Goal: Transaction & Acquisition: Purchase product/service

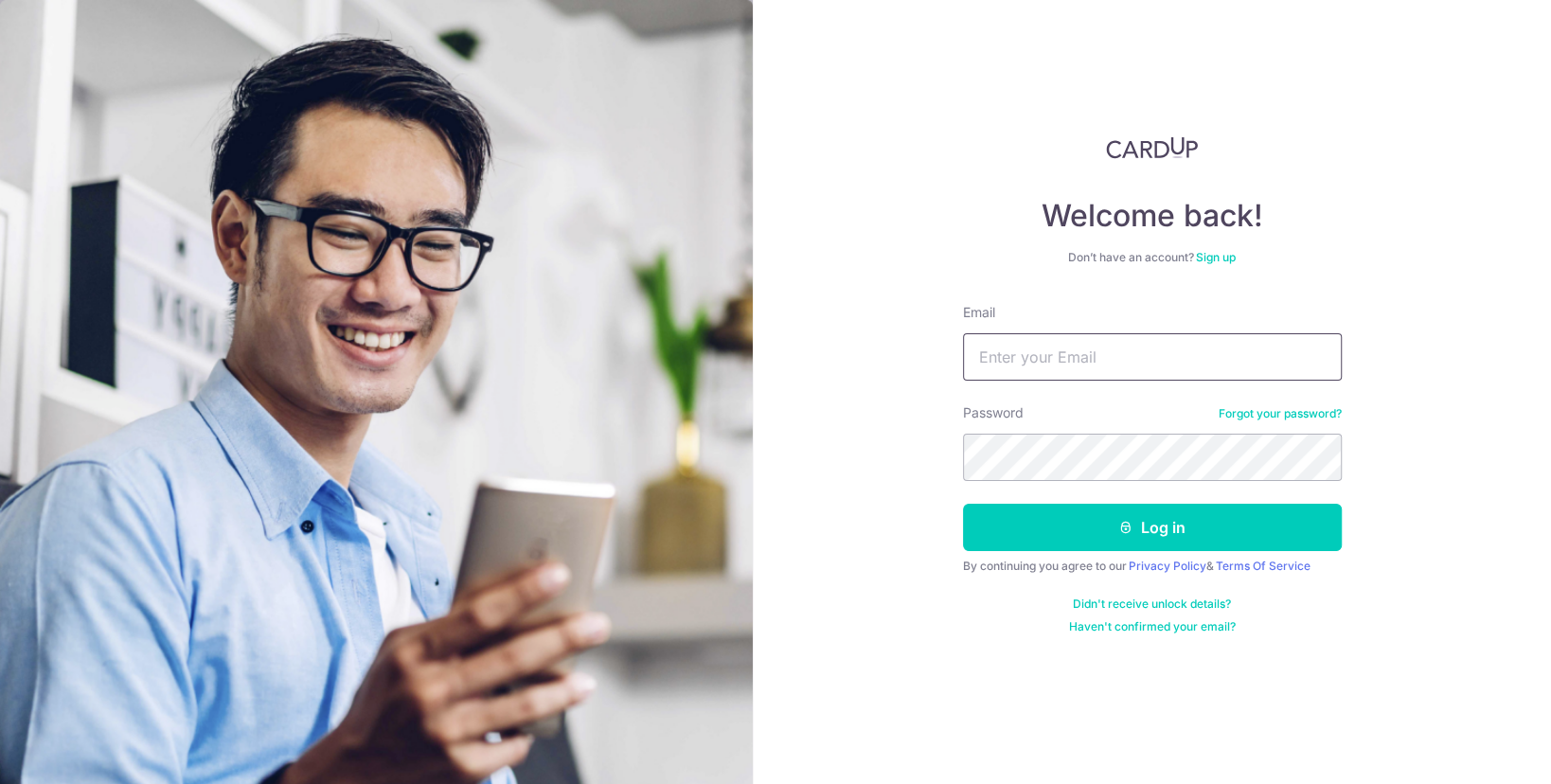
type input "abks.abhishek@gmail.com"
click at [1091, 552] on form "Email abks.abhishek@gmail.com Password Forgot your password? Log in By continui…" at bounding box center [1152, 469] width 379 height 332
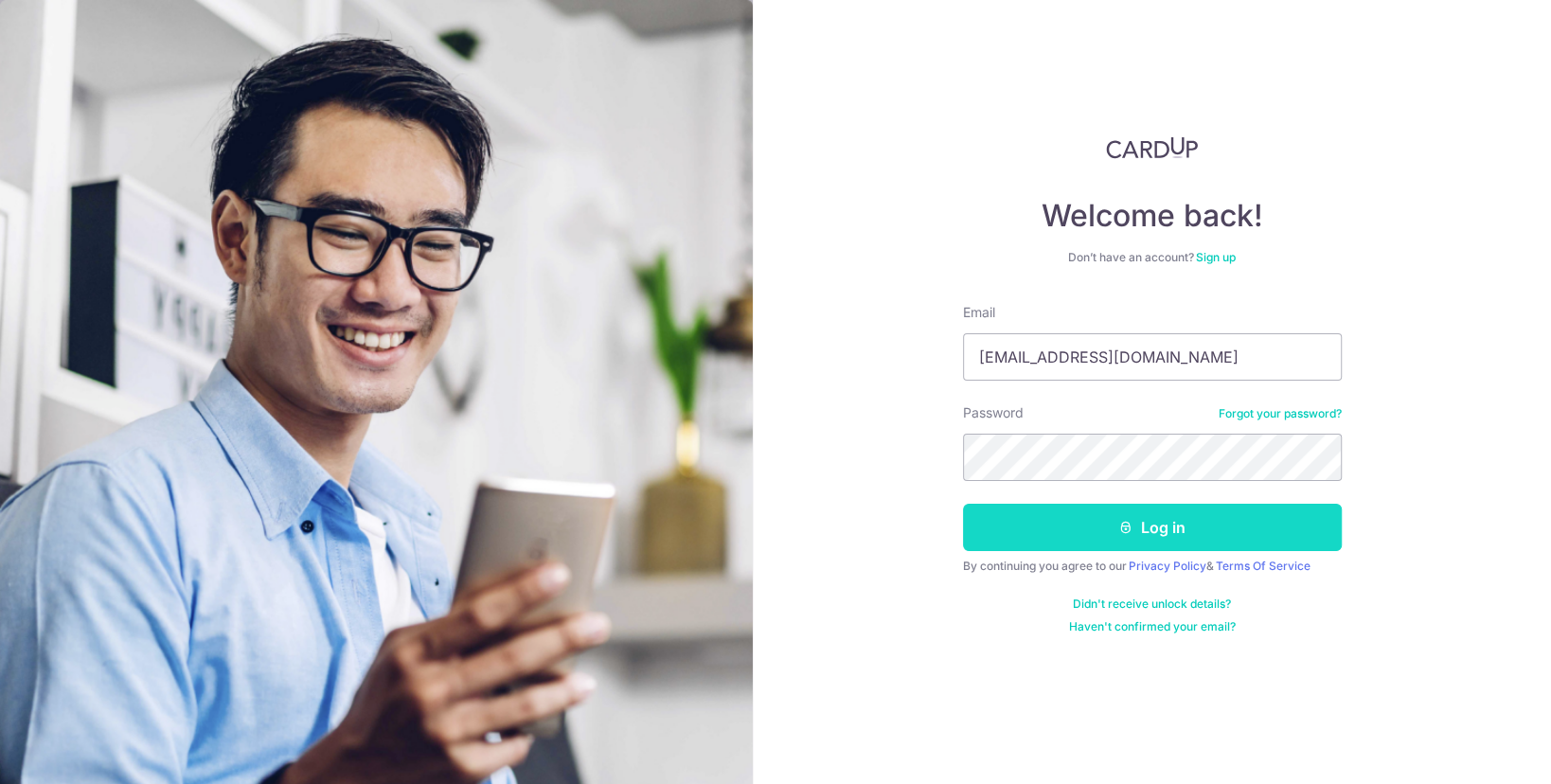
click at [1096, 531] on button "Log in" at bounding box center [1152, 527] width 379 height 47
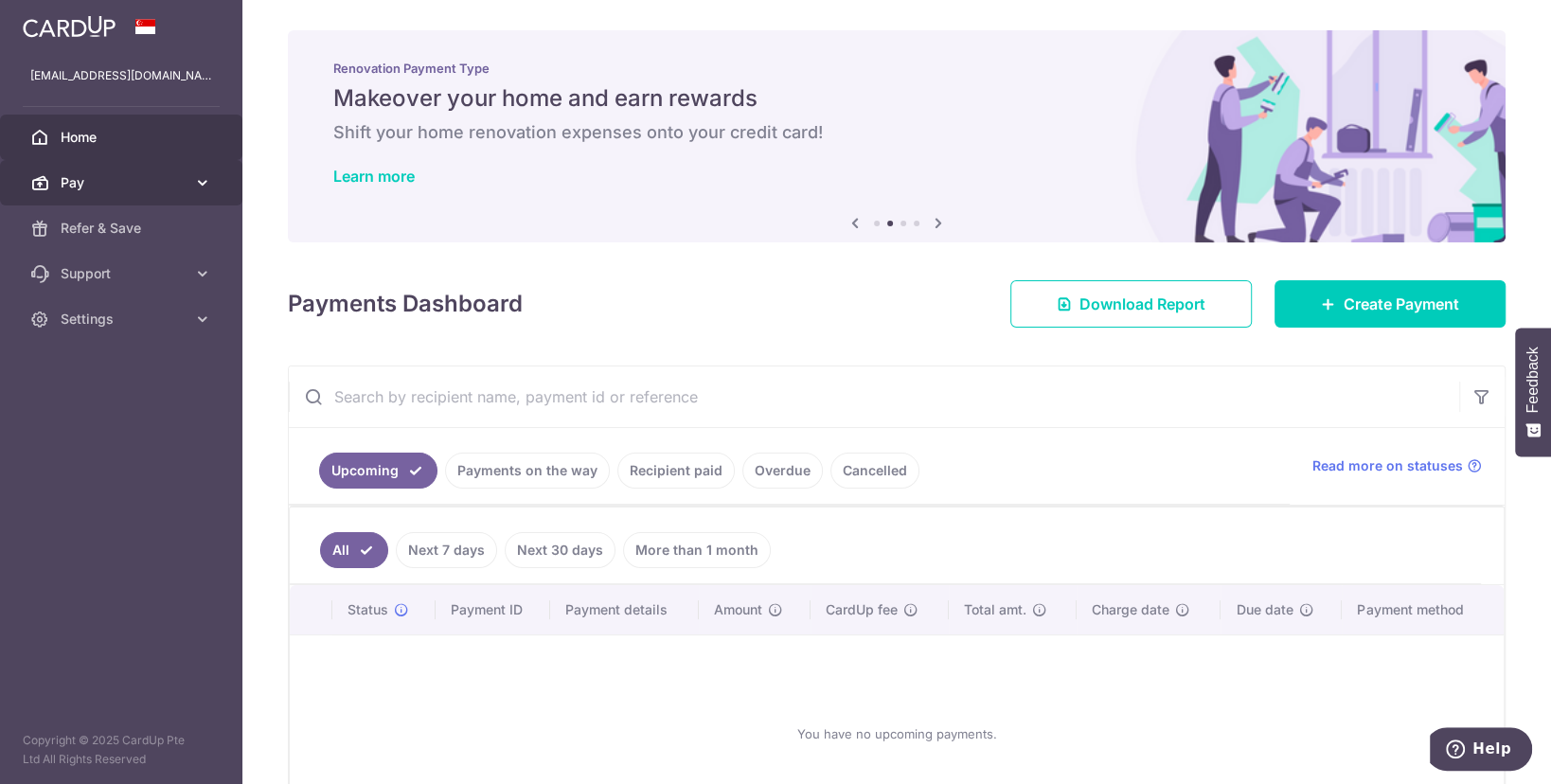
click at [156, 192] on link "Pay" at bounding box center [121, 183] width 242 height 45
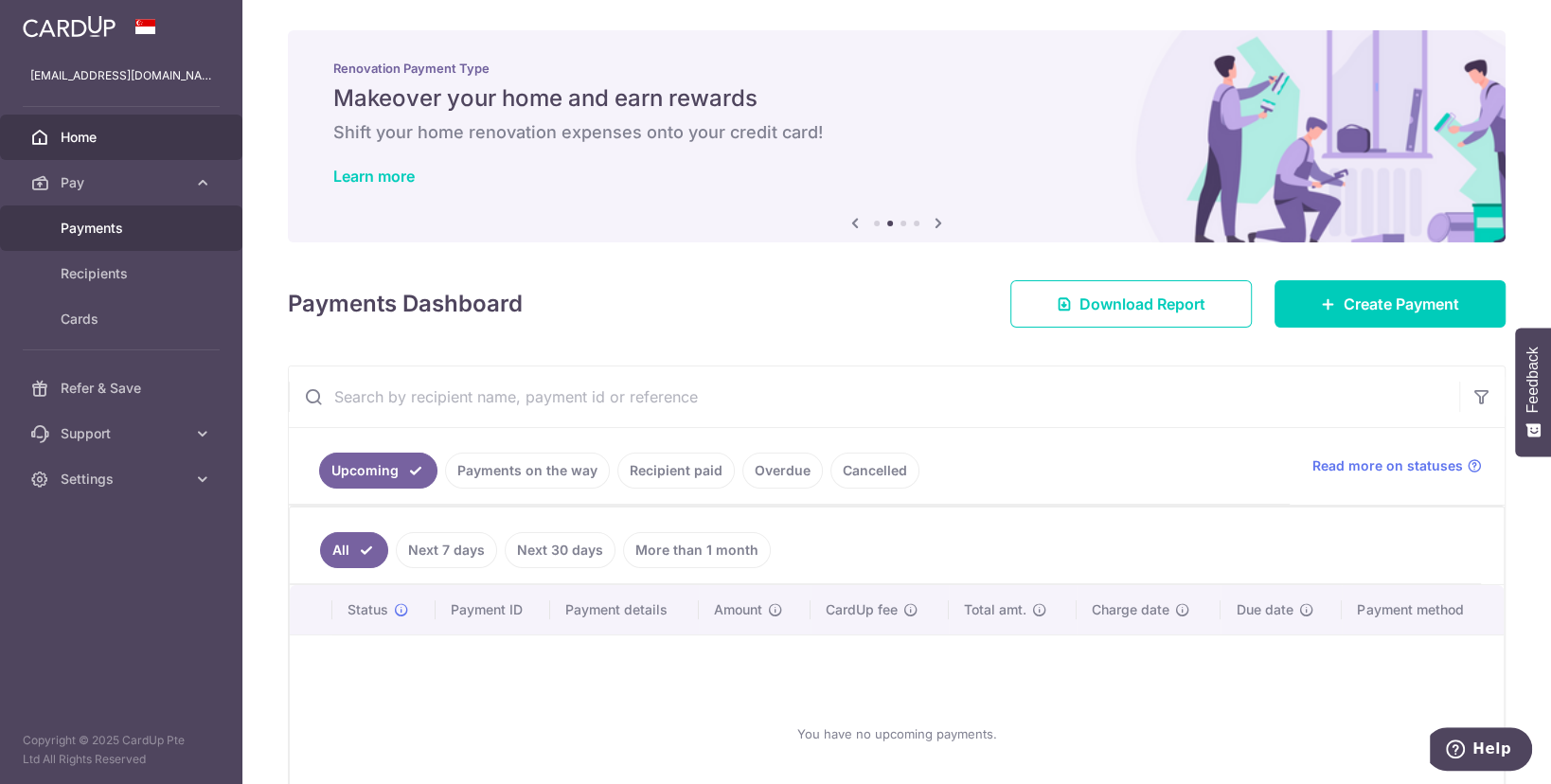
click at [126, 221] on span "Payments" at bounding box center [123, 228] width 125 height 19
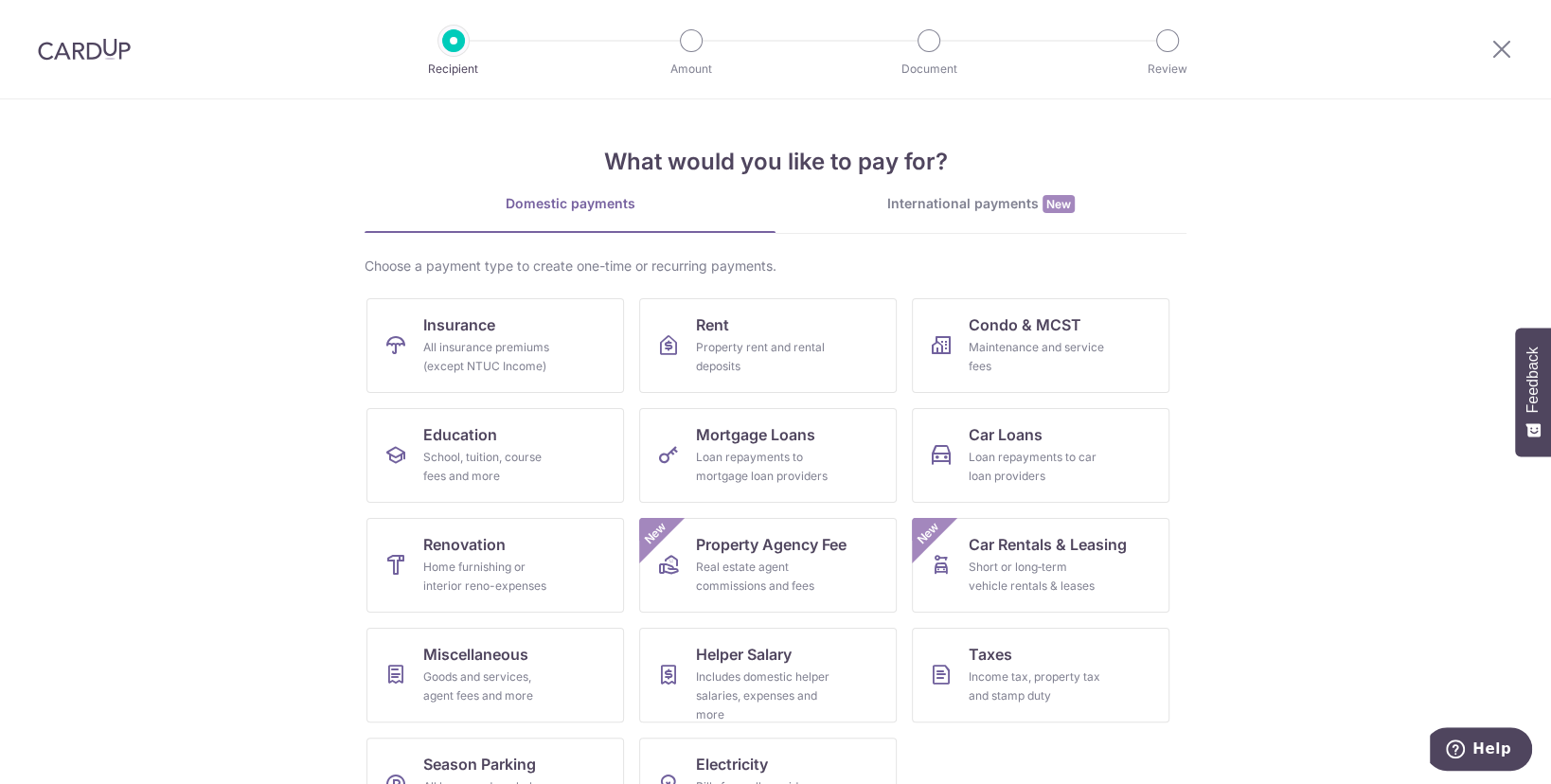
click at [1324, 340] on section "What would you like to pay for? Domestic payments International payments New Ch…" at bounding box center [776, 442] width 1551 height 685
click at [366, 308] on link "Insurance All insurance premiums (except NTUC Income)" at bounding box center [495, 345] width 257 height 94
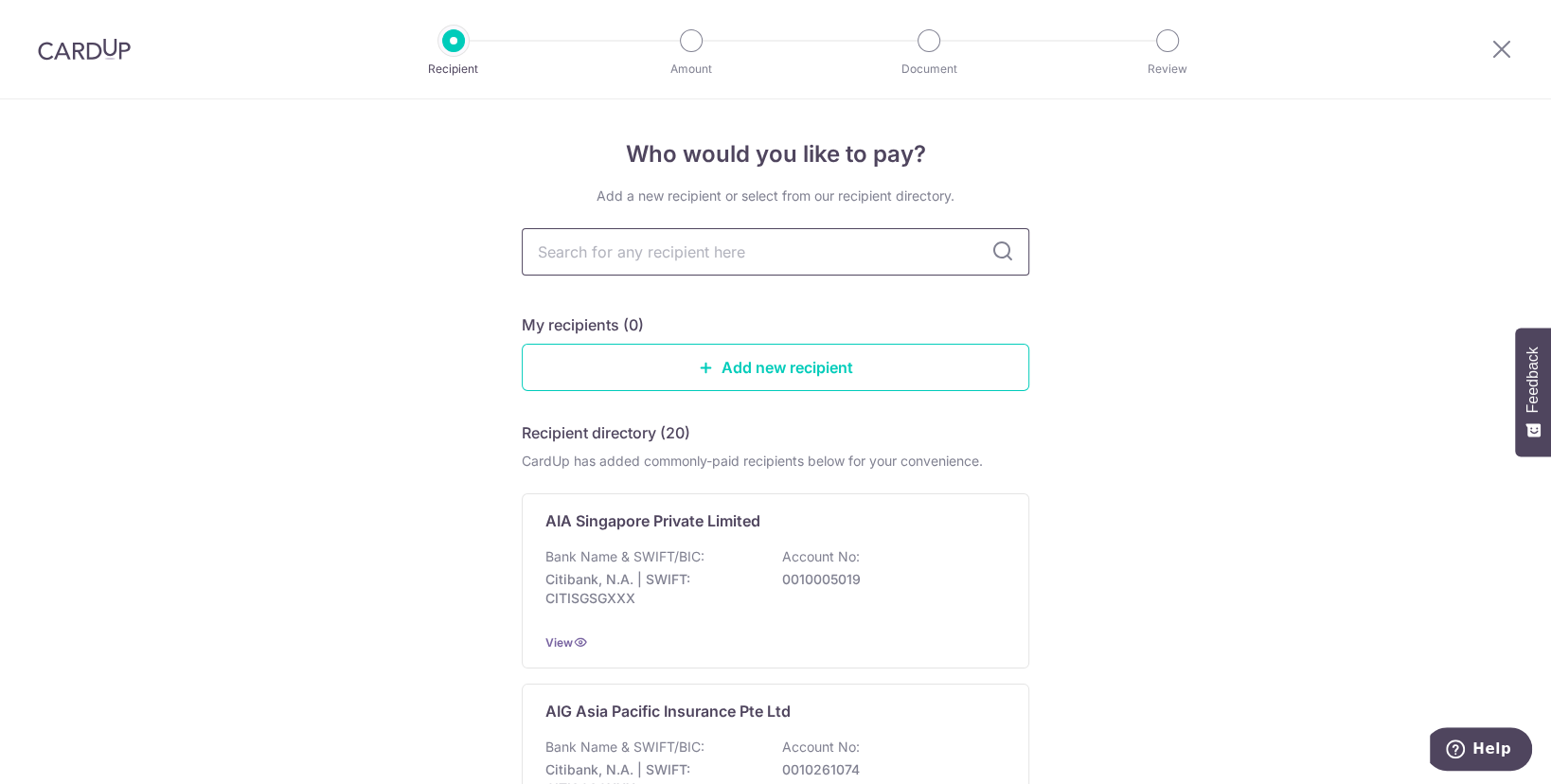
click at [729, 254] on input "text" at bounding box center [776, 252] width 508 height 47
type input "singlife"
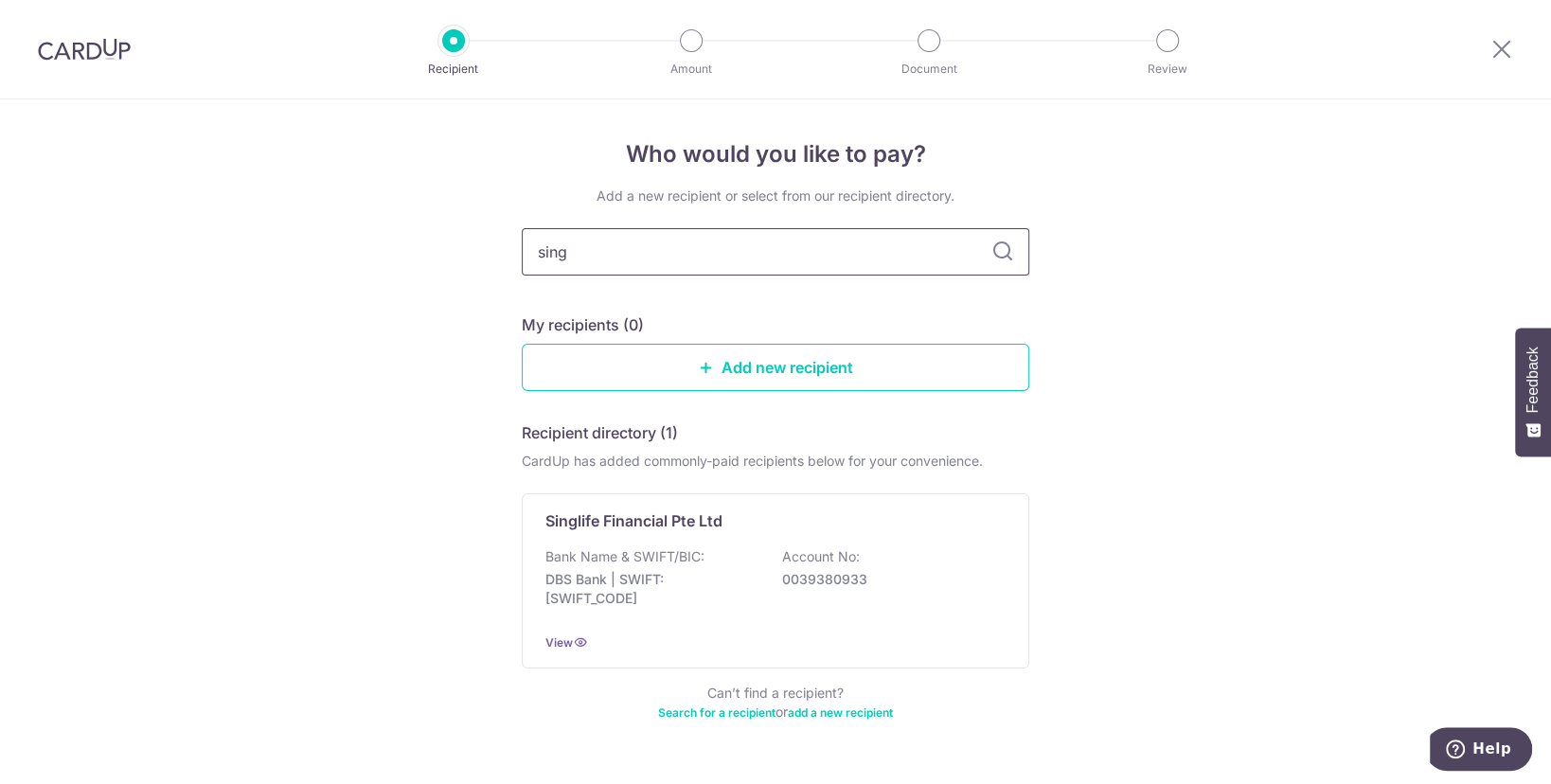
type input "sing"
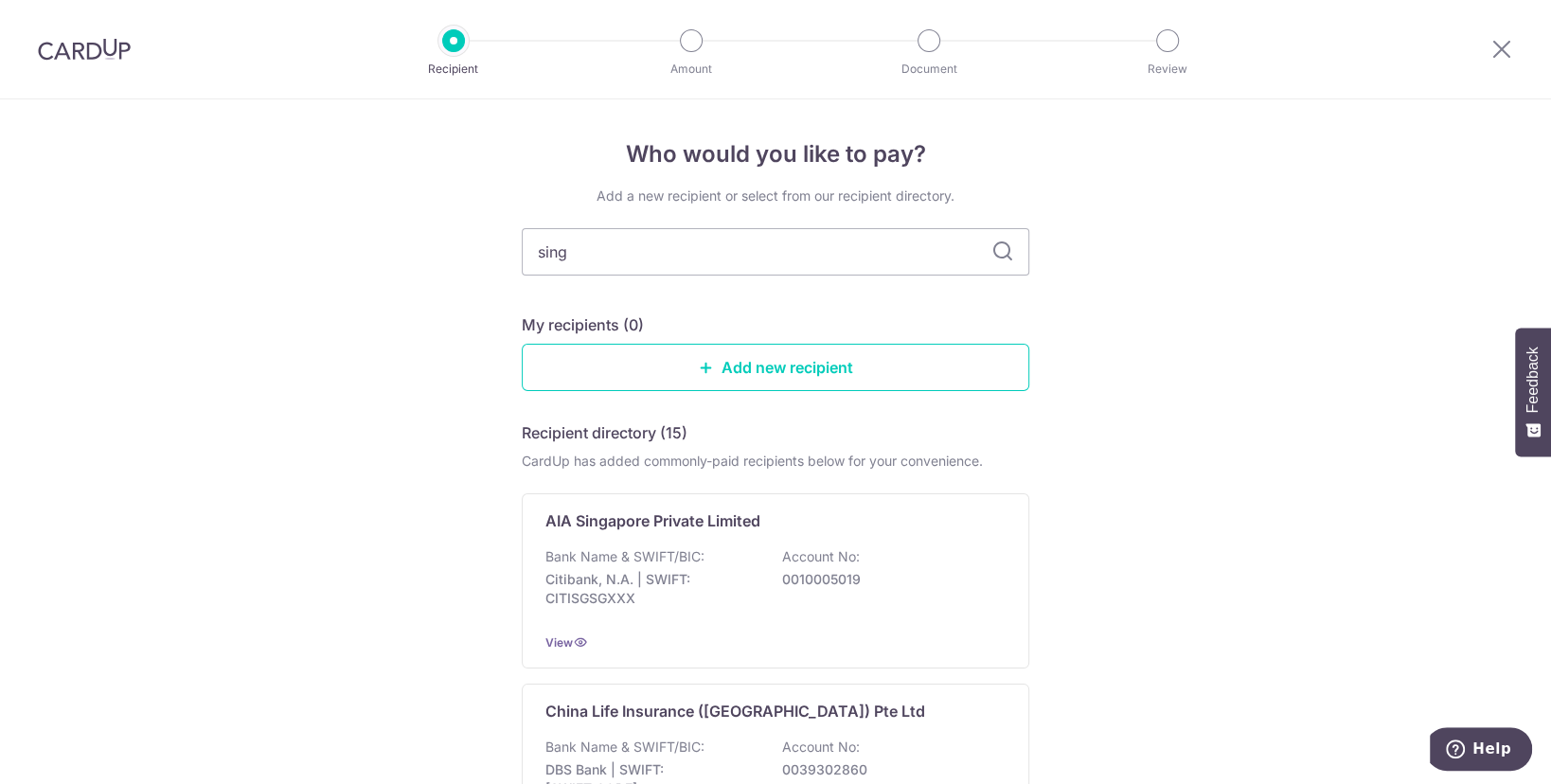
drag, startPoint x: 613, startPoint y: 244, endPoint x: 448, endPoint y: 260, distance: 165.8
type input "singapore life"
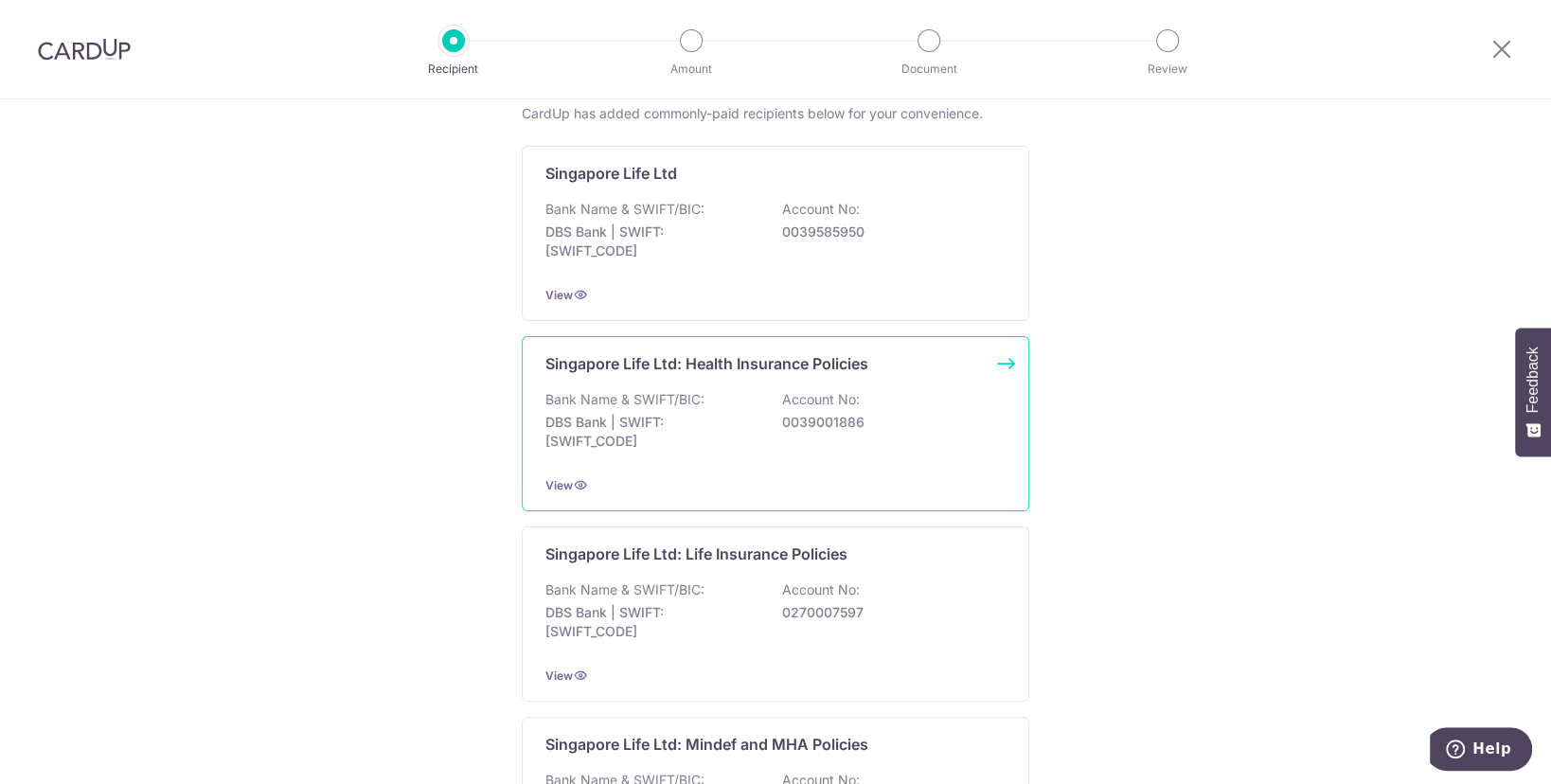
scroll to position [379, 0]
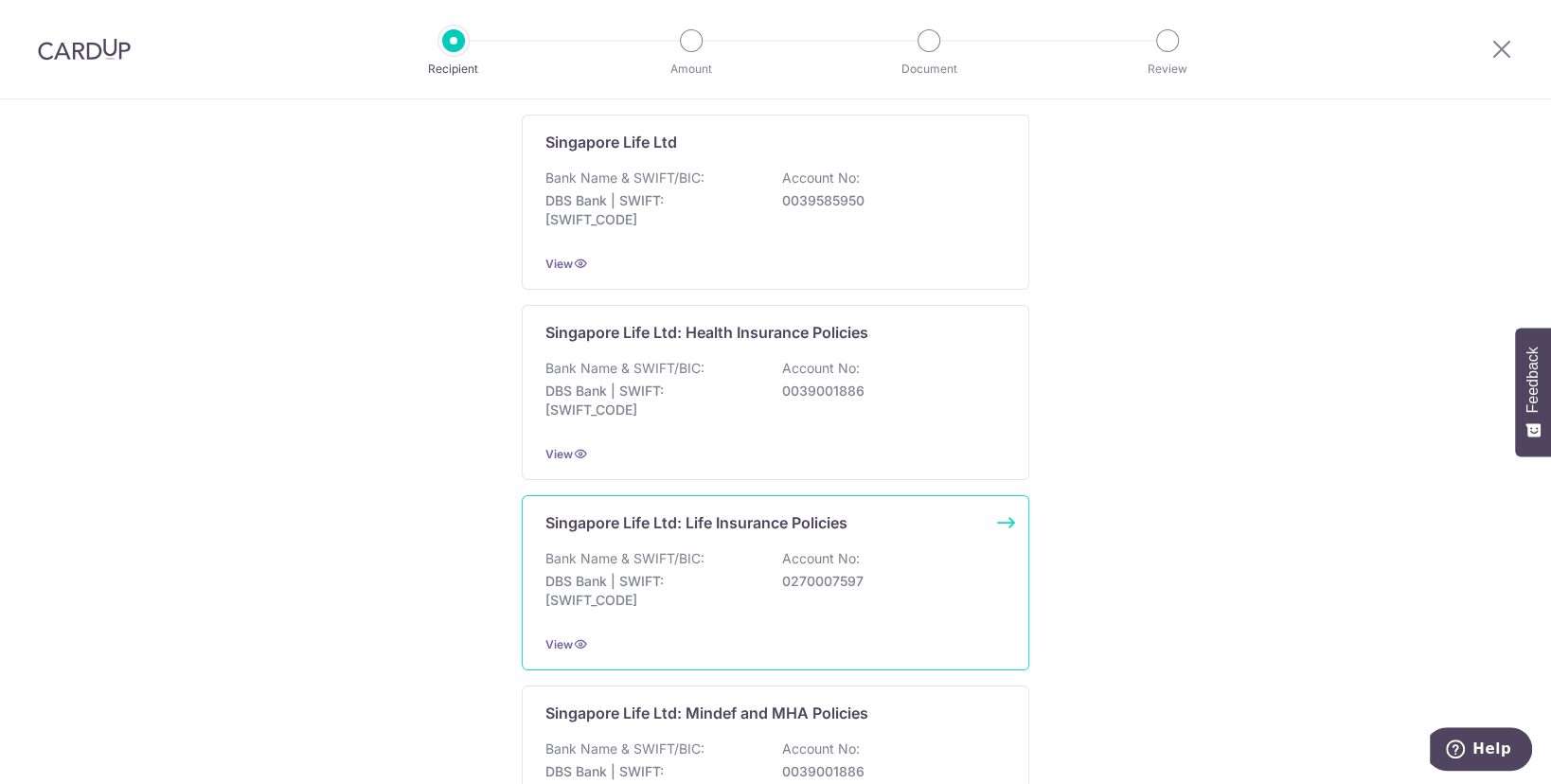
click at [871, 542] on div "Singapore Life Ltd: Life Insurance Policies Bank Name & SWIFT/BIC: DBS Bank | S…" at bounding box center [776, 583] width 508 height 175
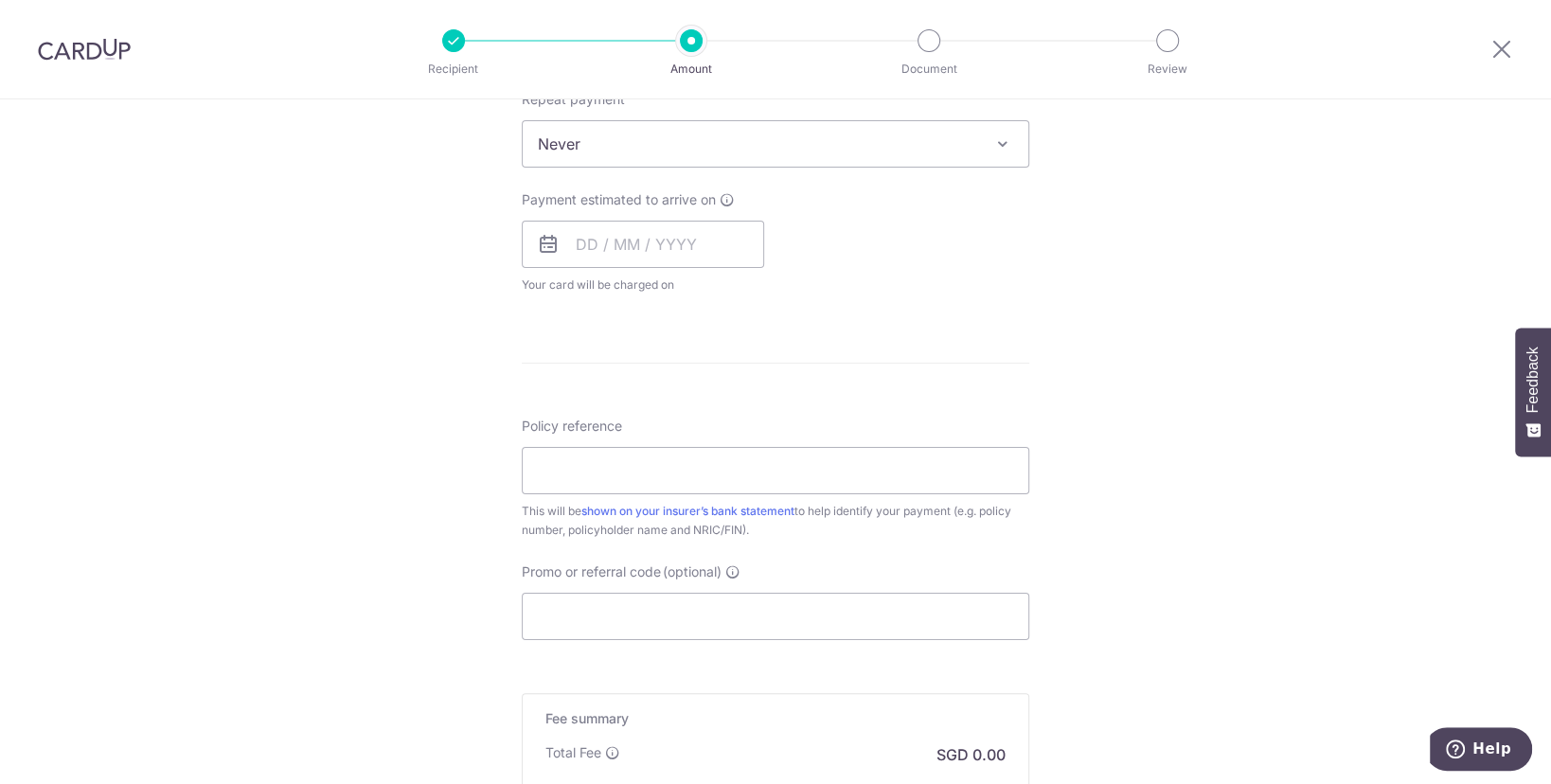
scroll to position [552, 0]
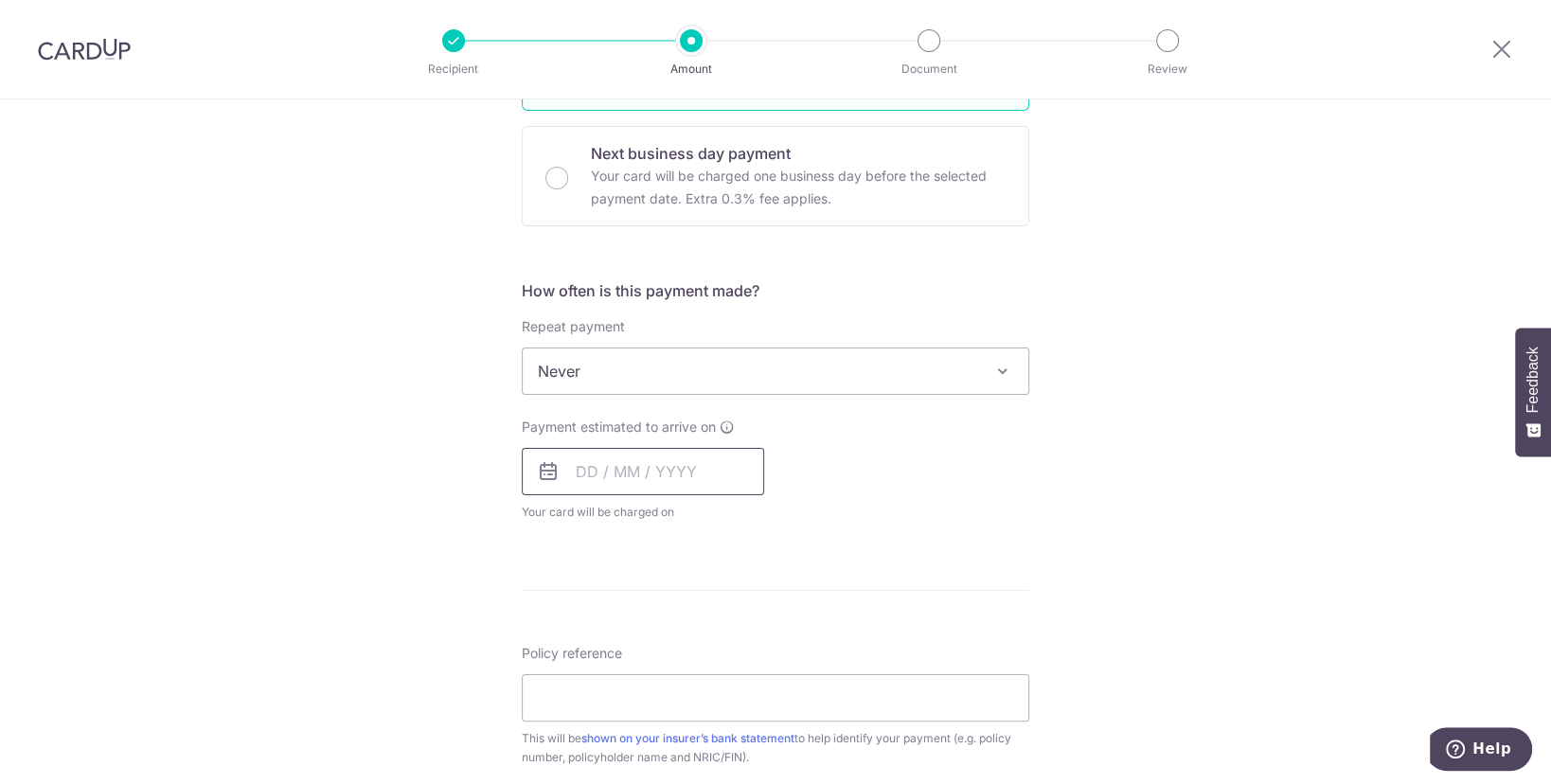
click at [661, 464] on input "text" at bounding box center [643, 471] width 242 height 47
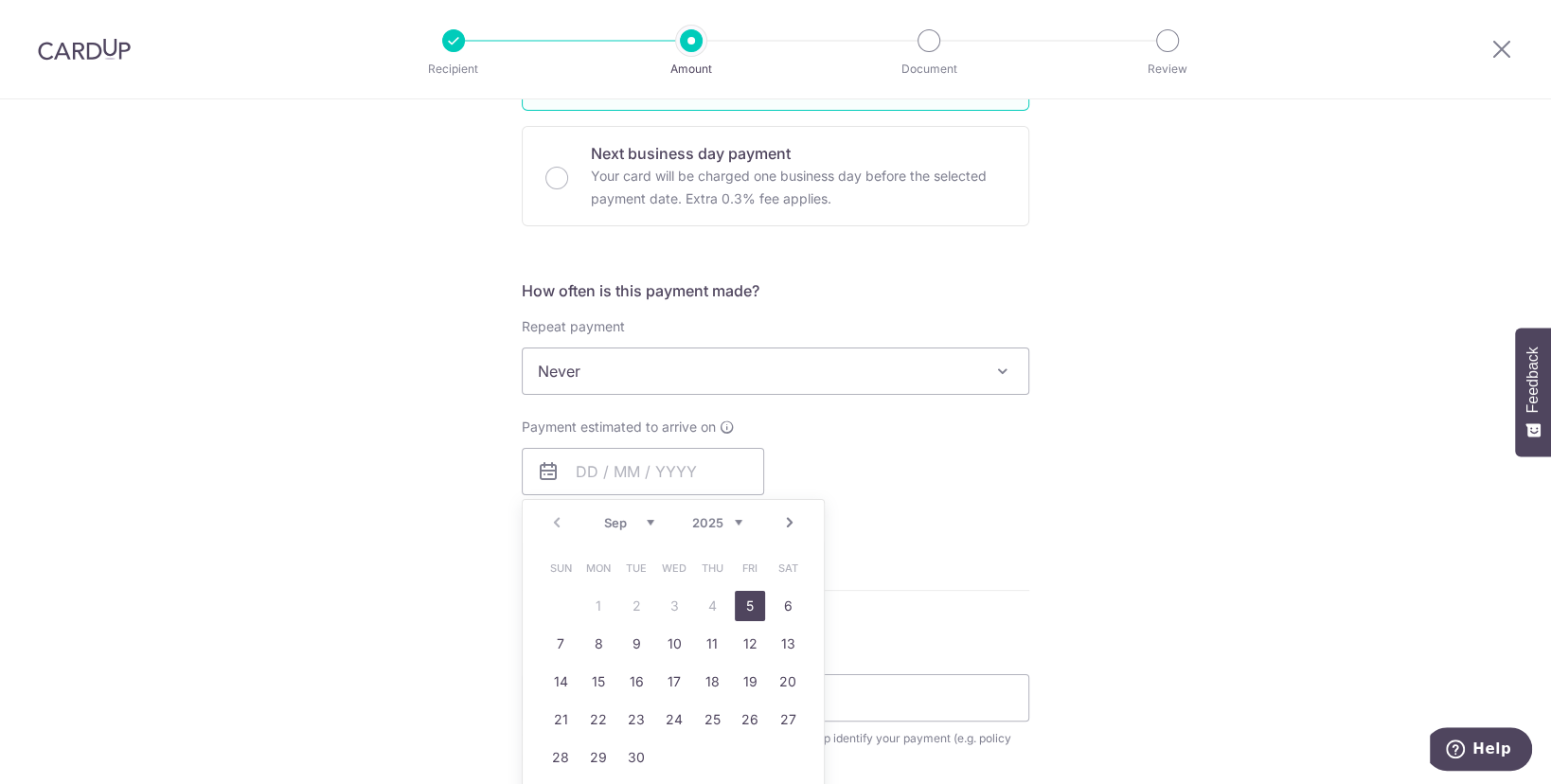
click at [743, 607] on link "5" at bounding box center [750, 605] width 30 height 30
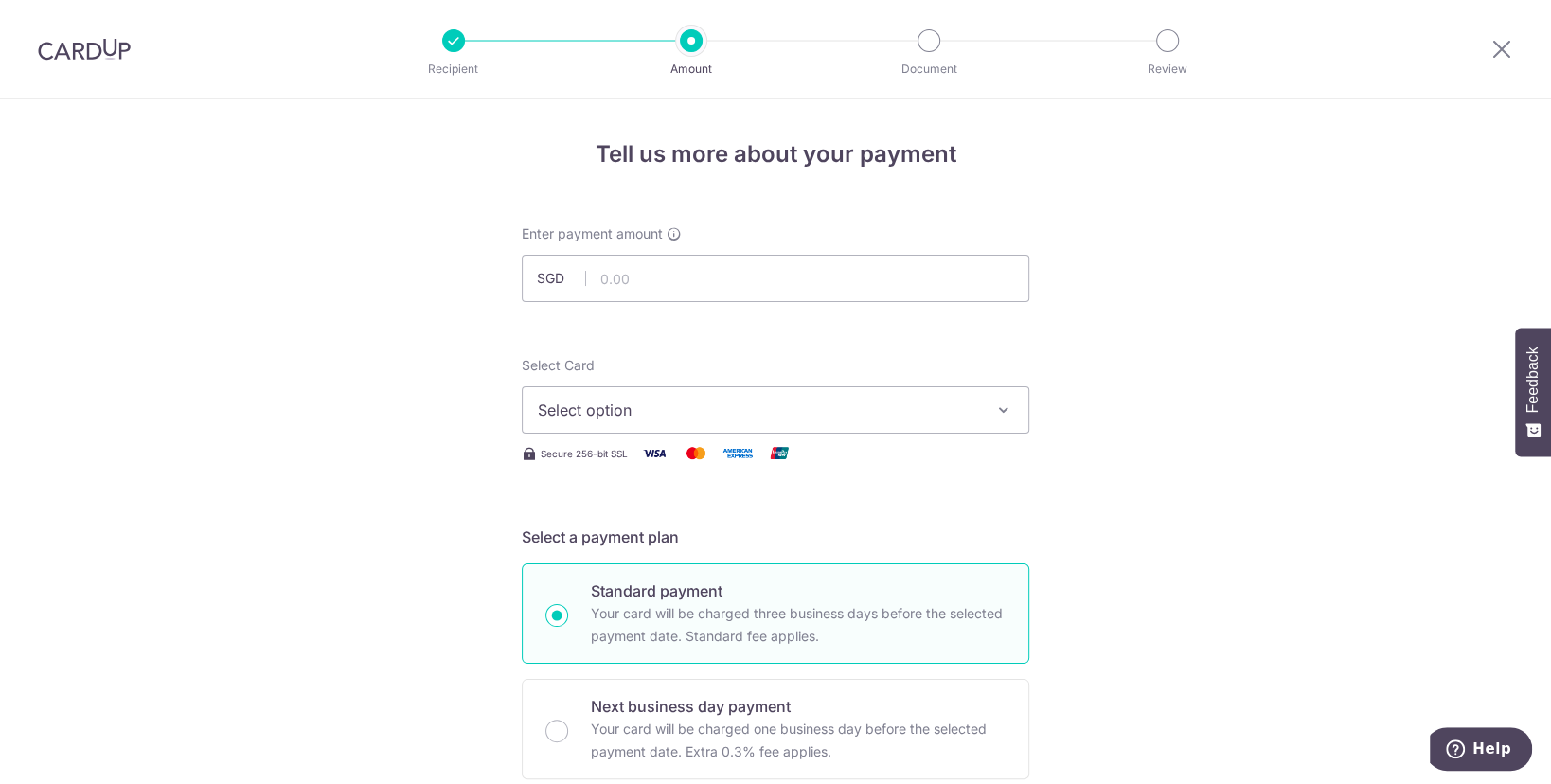
scroll to position [379, 0]
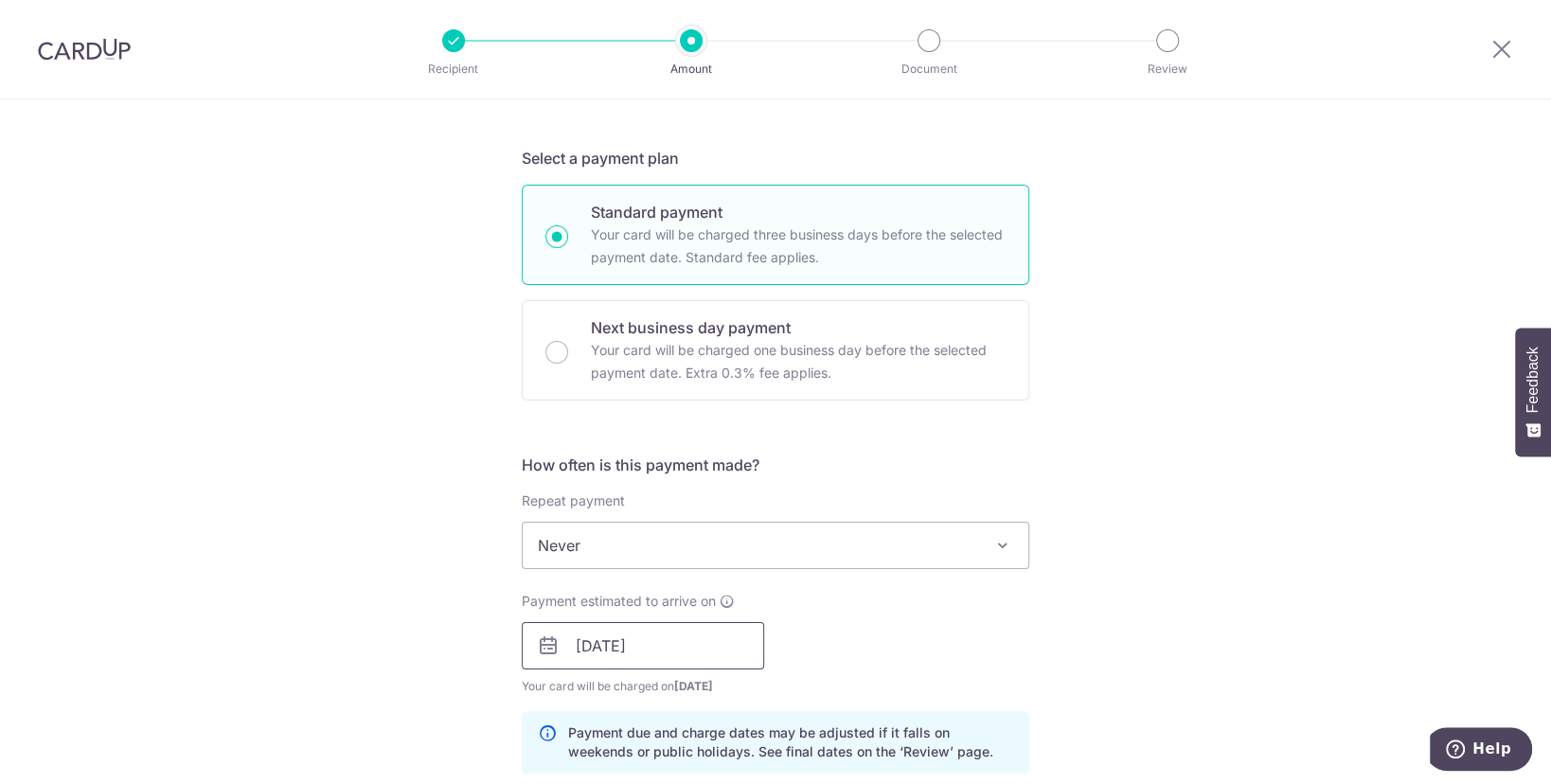
click at [679, 657] on input "[DATE]" at bounding box center [643, 646] width 242 height 47
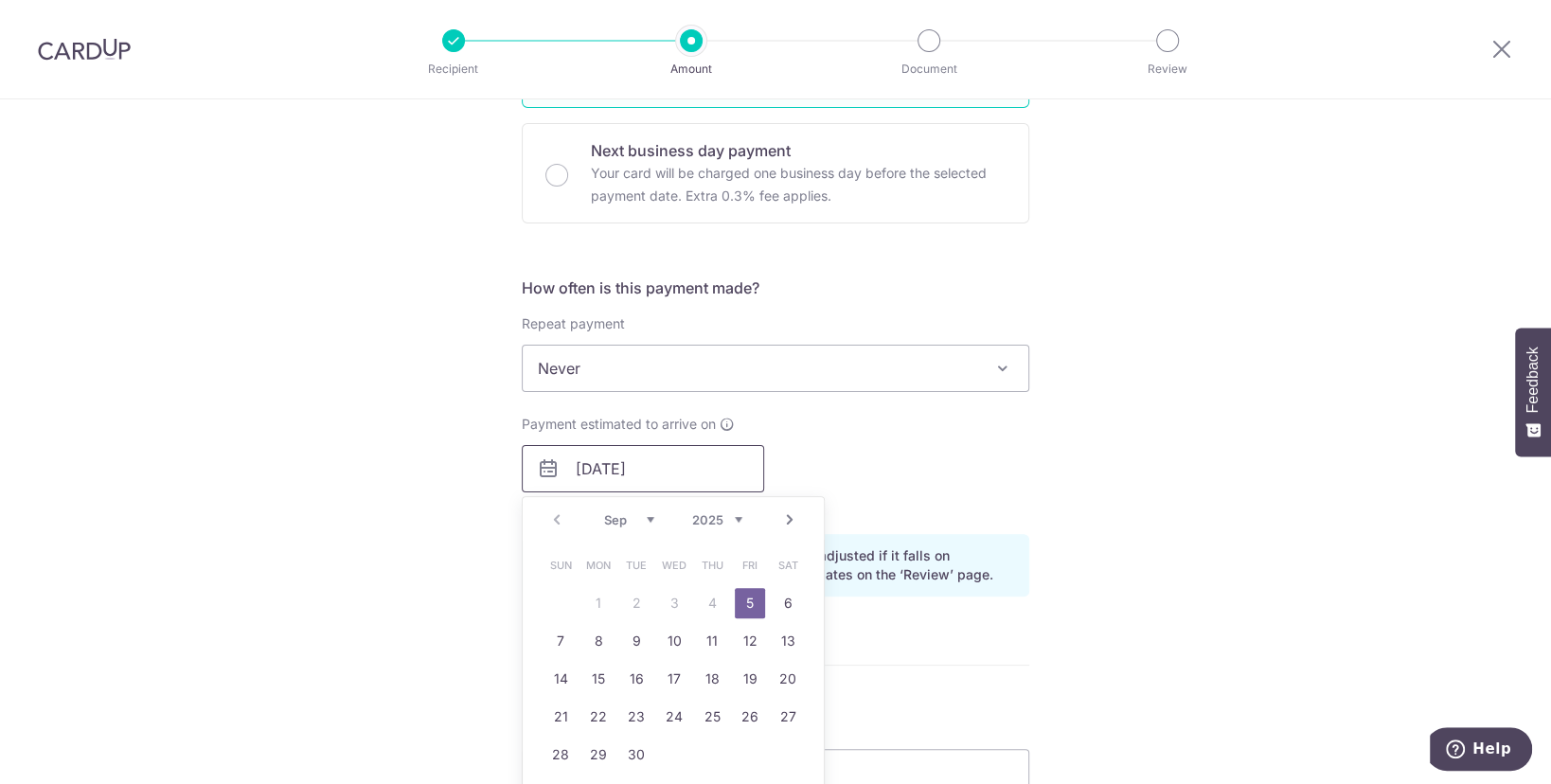
scroll to position [662, 0]
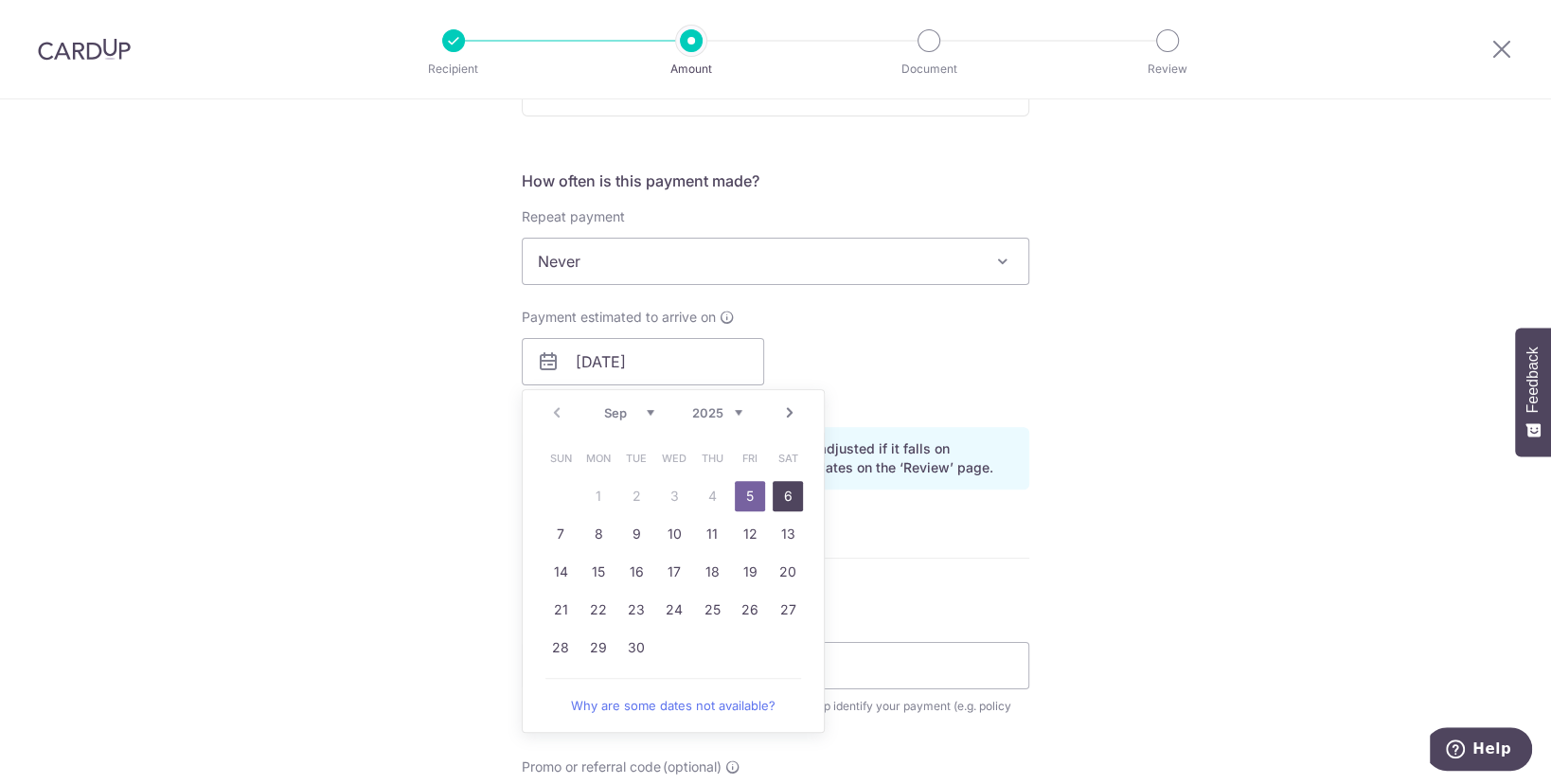
click at [785, 489] on link "6" at bounding box center [787, 496] width 30 height 30
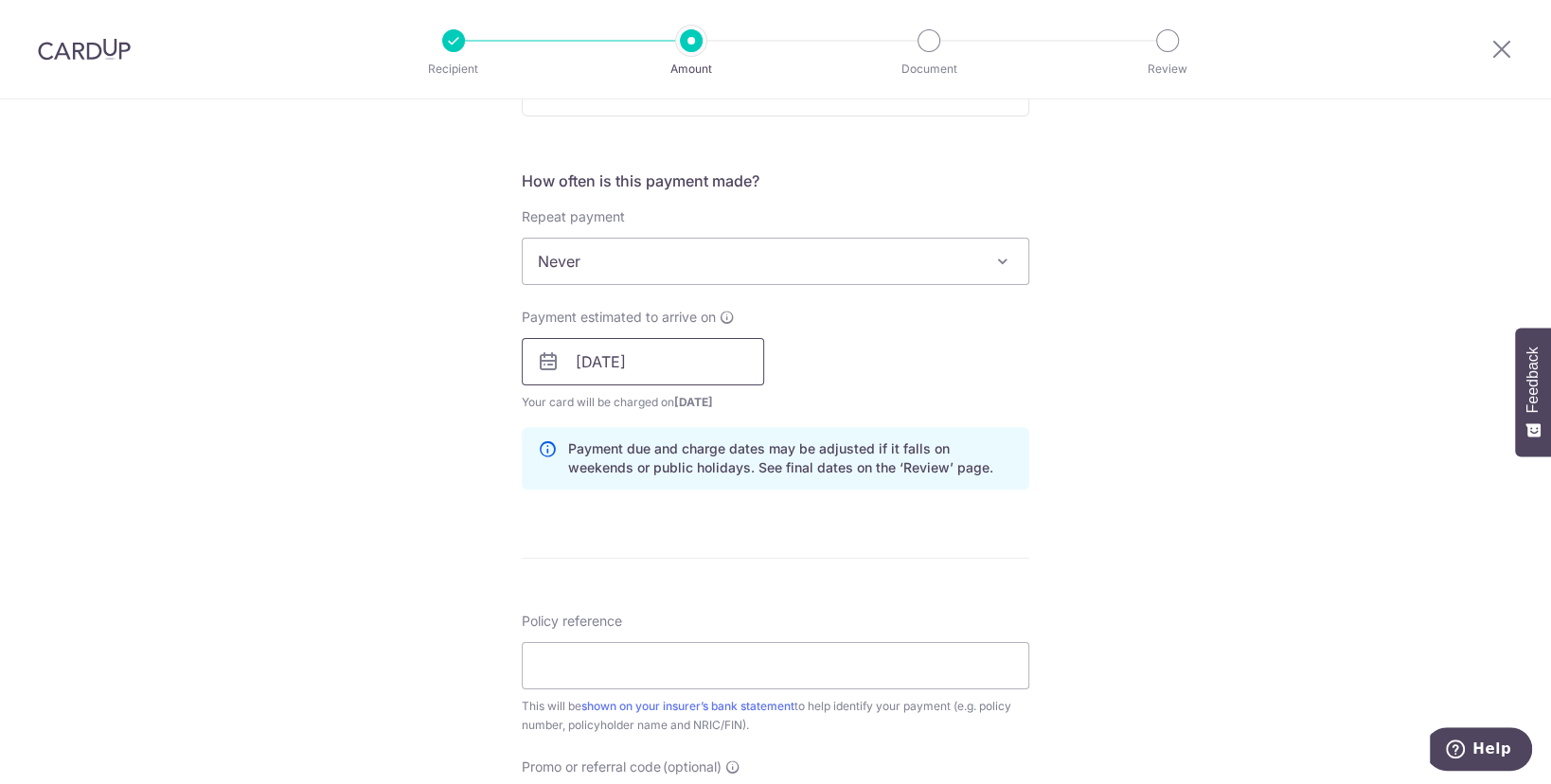
click at [719, 372] on input "[DATE]" at bounding box center [643, 361] width 242 height 47
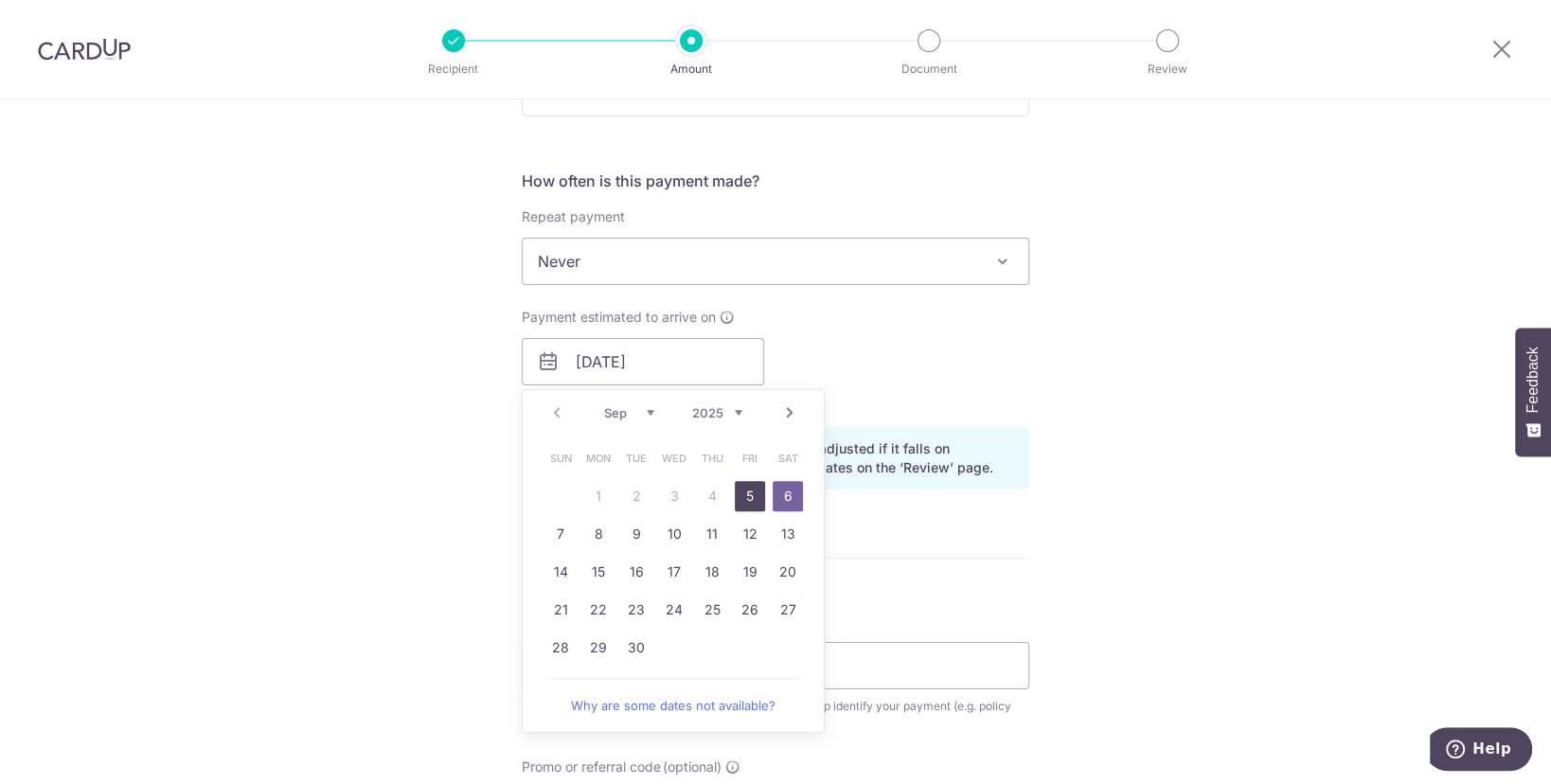
click at [744, 495] on link "5" at bounding box center [750, 496] width 30 height 30
type input "[DATE]"
